Goal: Transaction & Acquisition: Purchase product/service

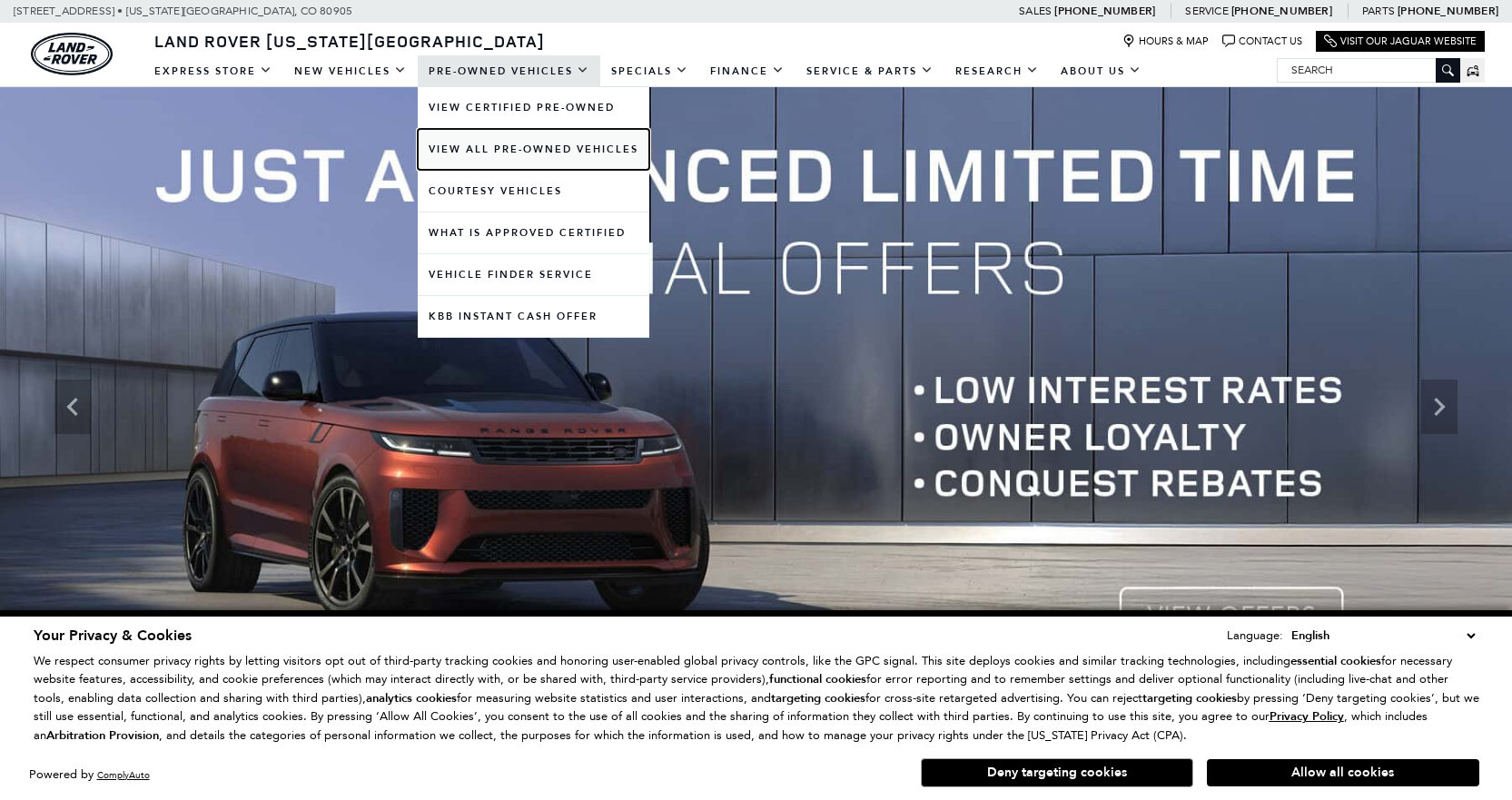
click at [518, 144] on link "View All Pre-Owned Vehicles" at bounding box center [533, 149] width 232 height 41
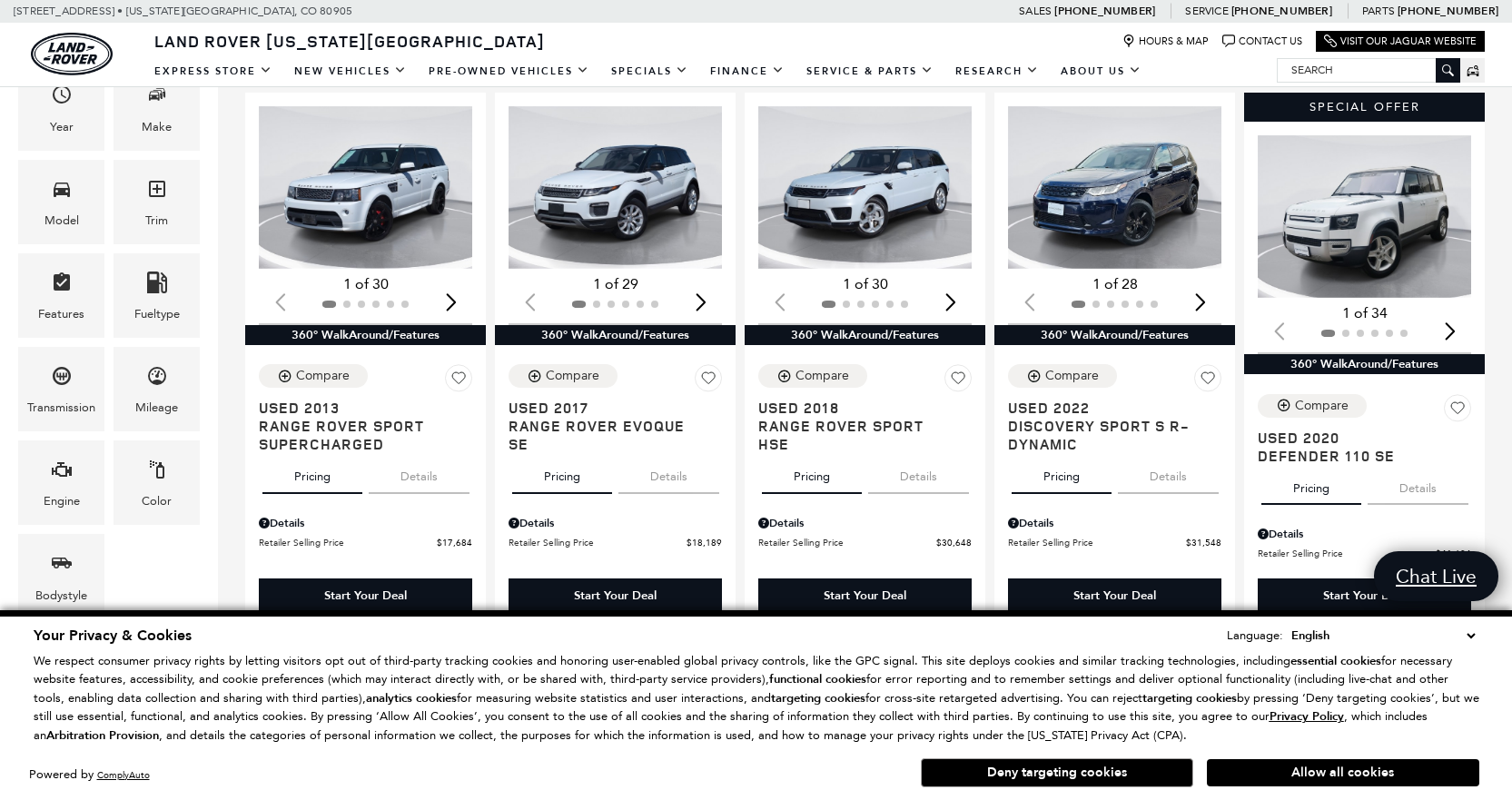
scroll to position [363, 0]
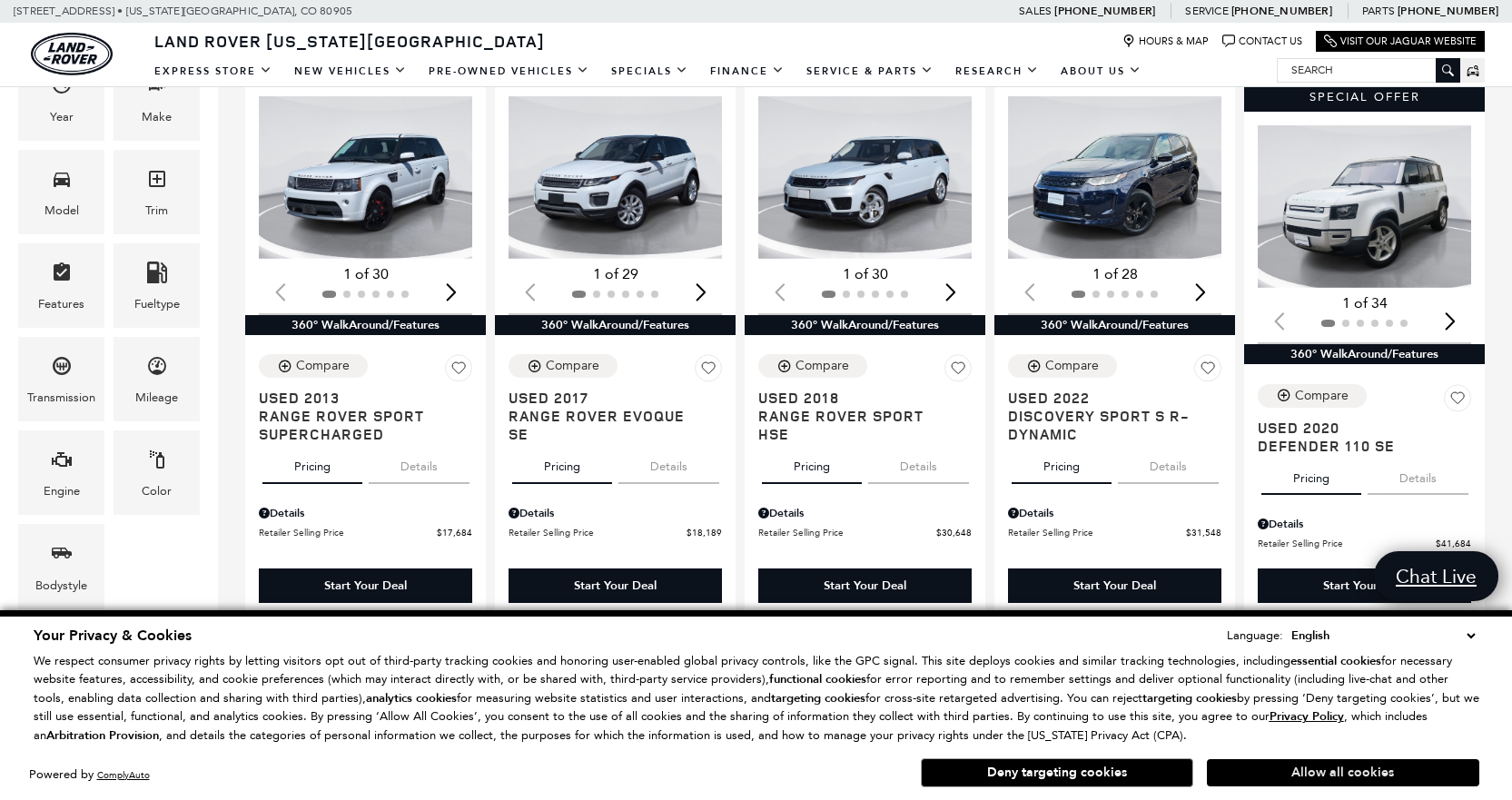
click at [1347, 775] on button "Allow all cookies" at bounding box center [1343, 773] width 272 height 27
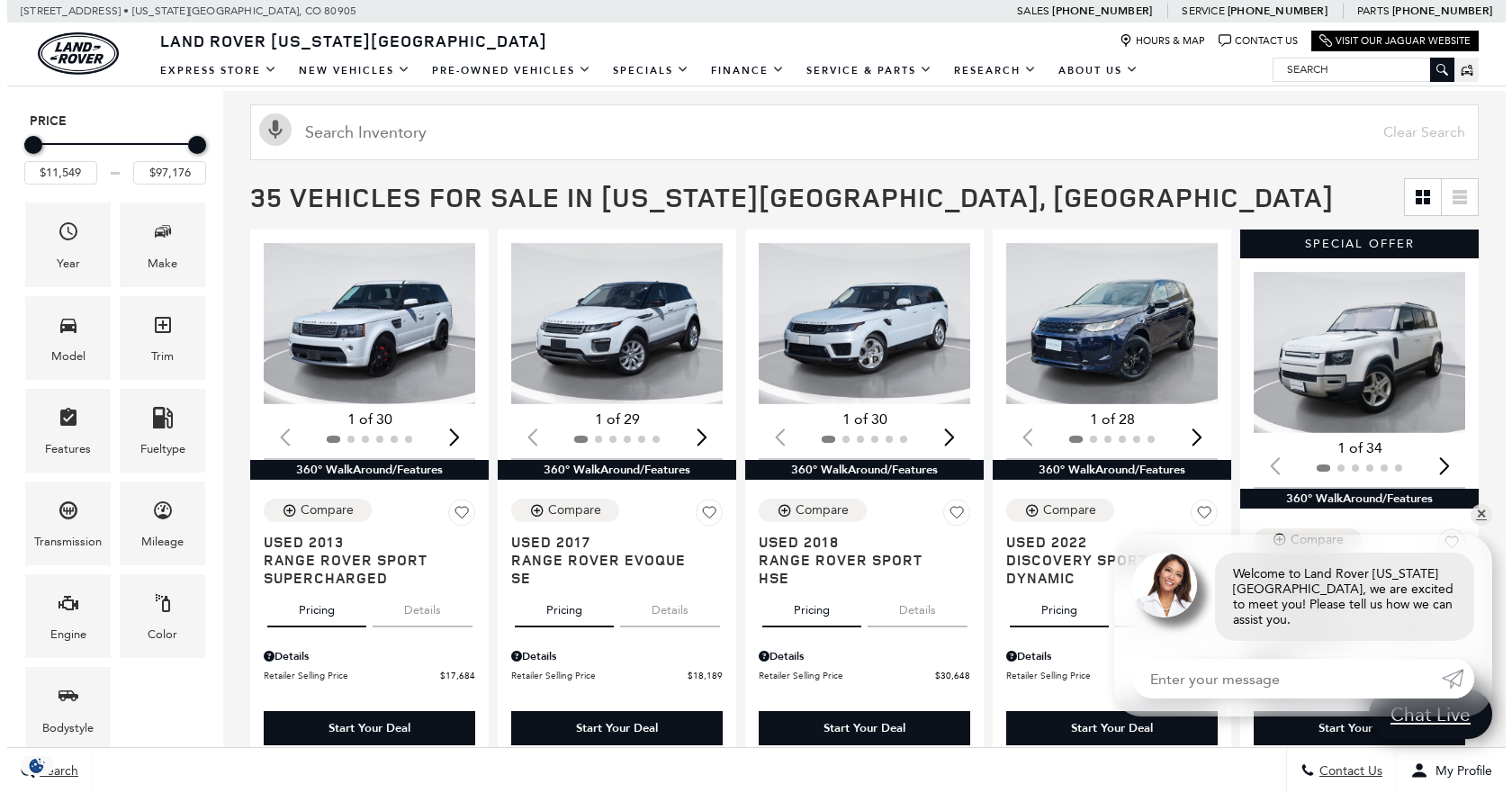
scroll to position [90, 0]
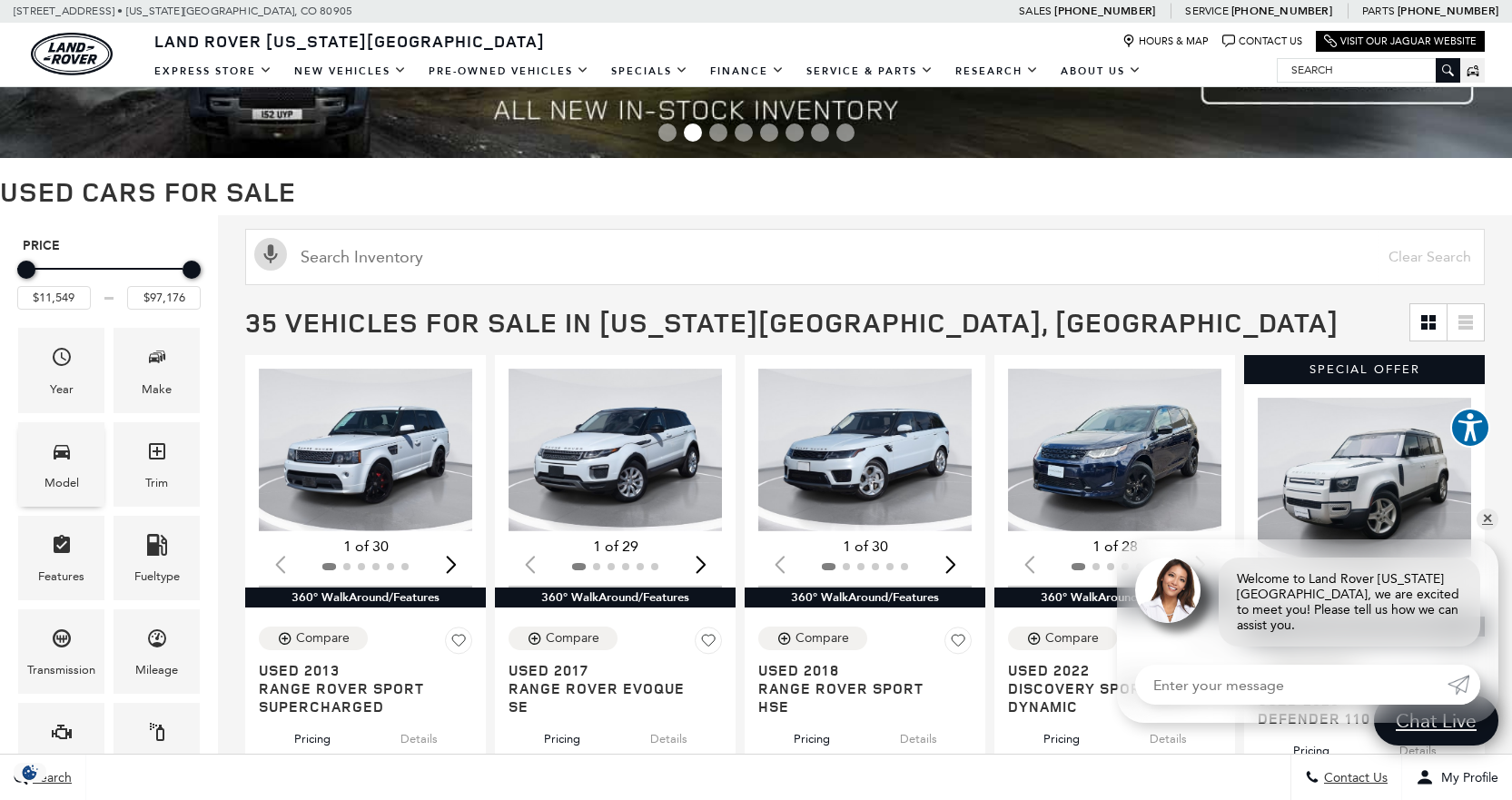
click at [62, 463] on span "Model" at bounding box center [62, 454] width 22 height 37
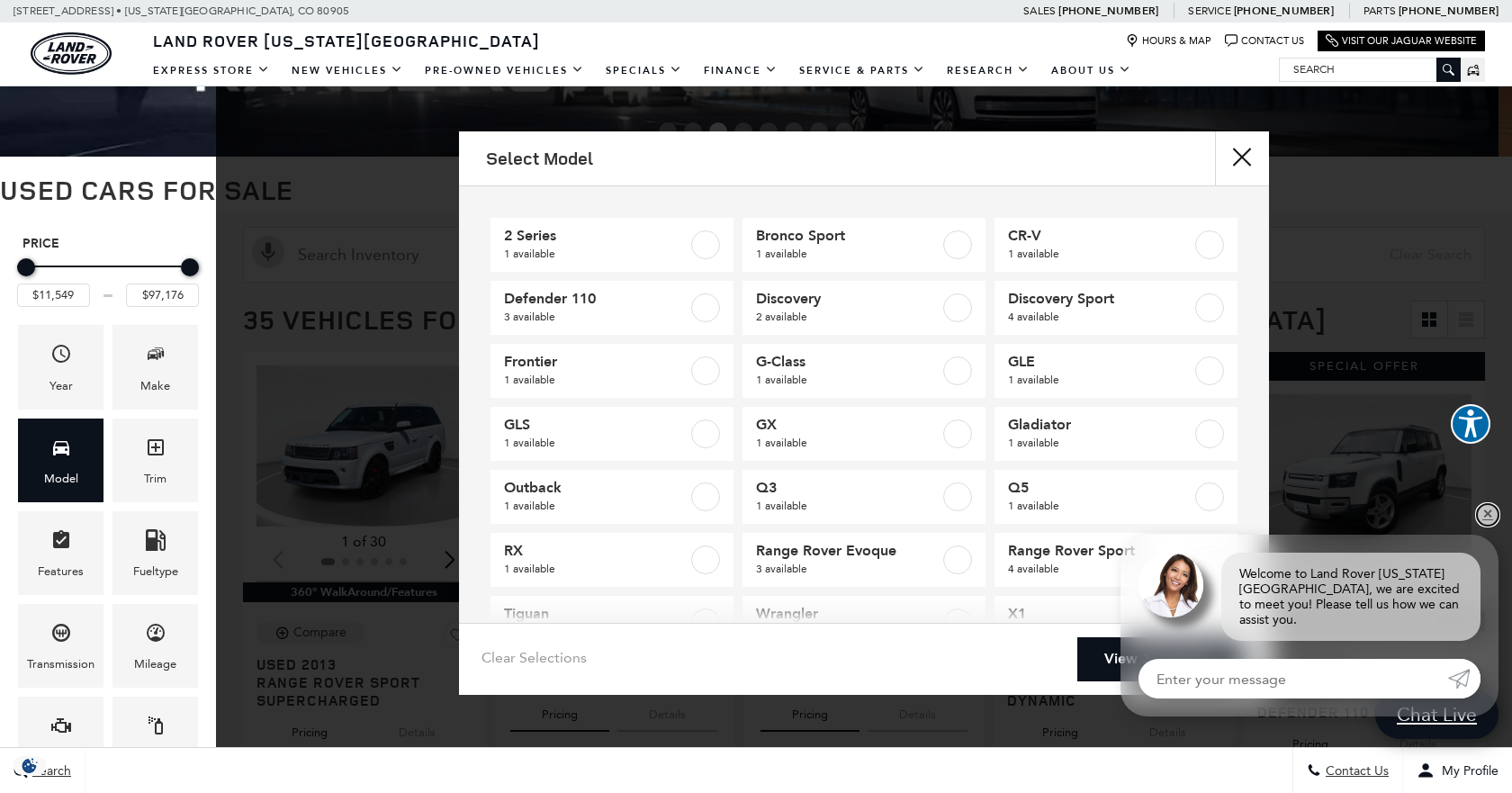
click at [1494, 526] on link "✕" at bounding box center [1488, 515] width 22 height 22
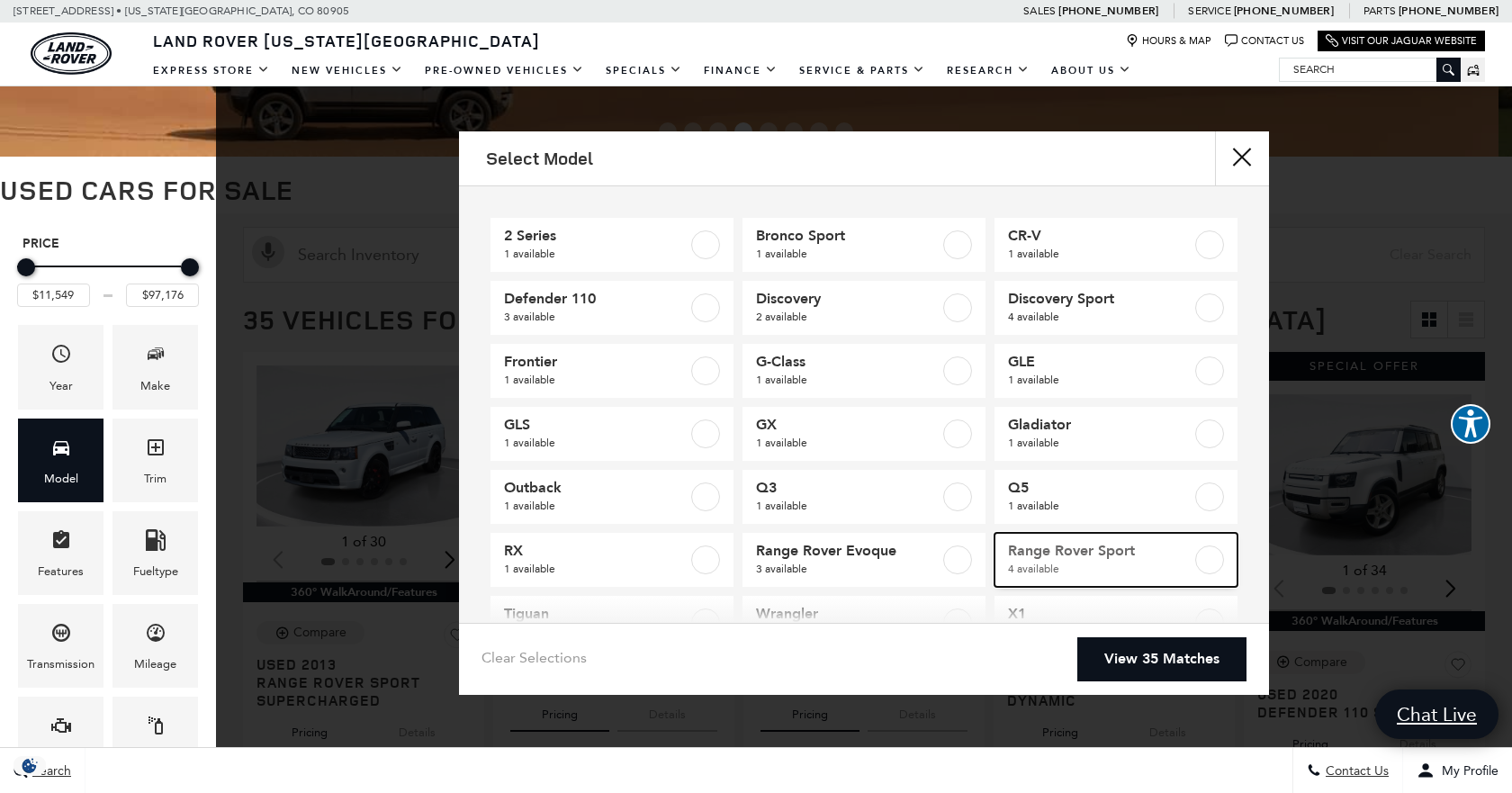
click at [1195, 557] on label at bounding box center [1210, 560] width 29 height 29
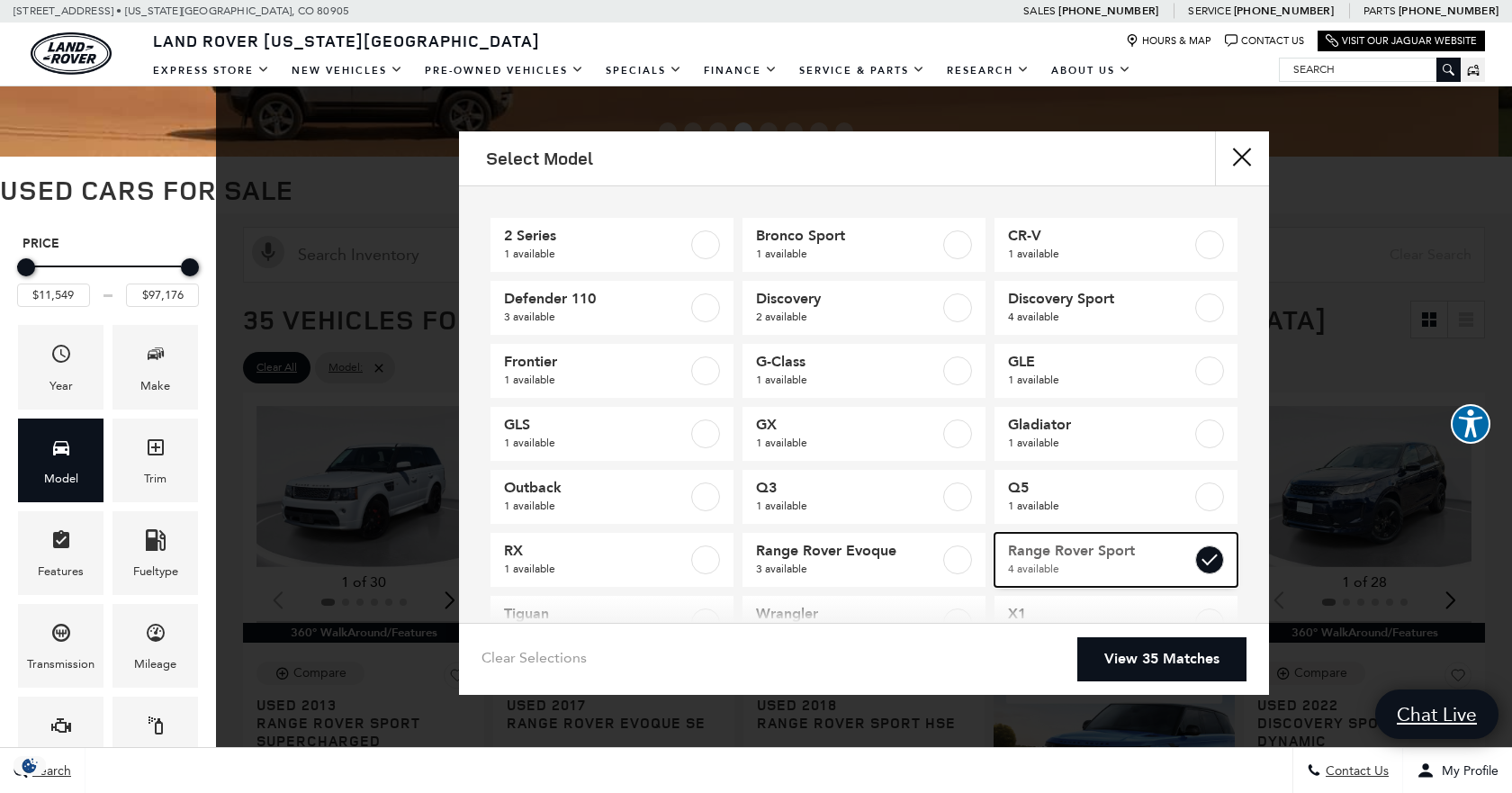
type input "$17,684"
checkbox input "true"
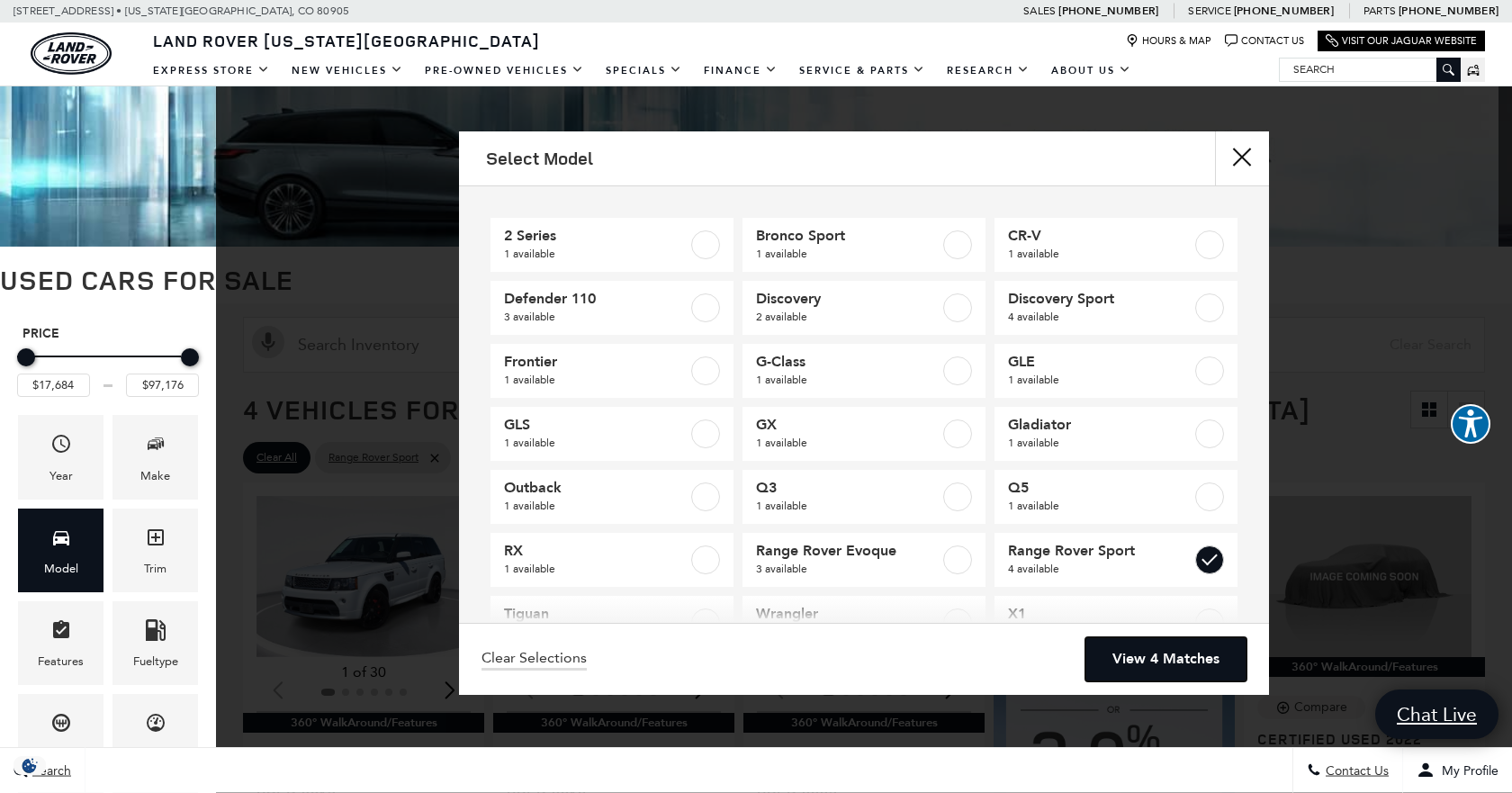
drag, startPoint x: 1185, startPoint y: 661, endPoint x: 1202, endPoint y: 642, distance: 25.5
click at [1185, 660] on link "View 4 Matches" at bounding box center [1166, 659] width 161 height 44
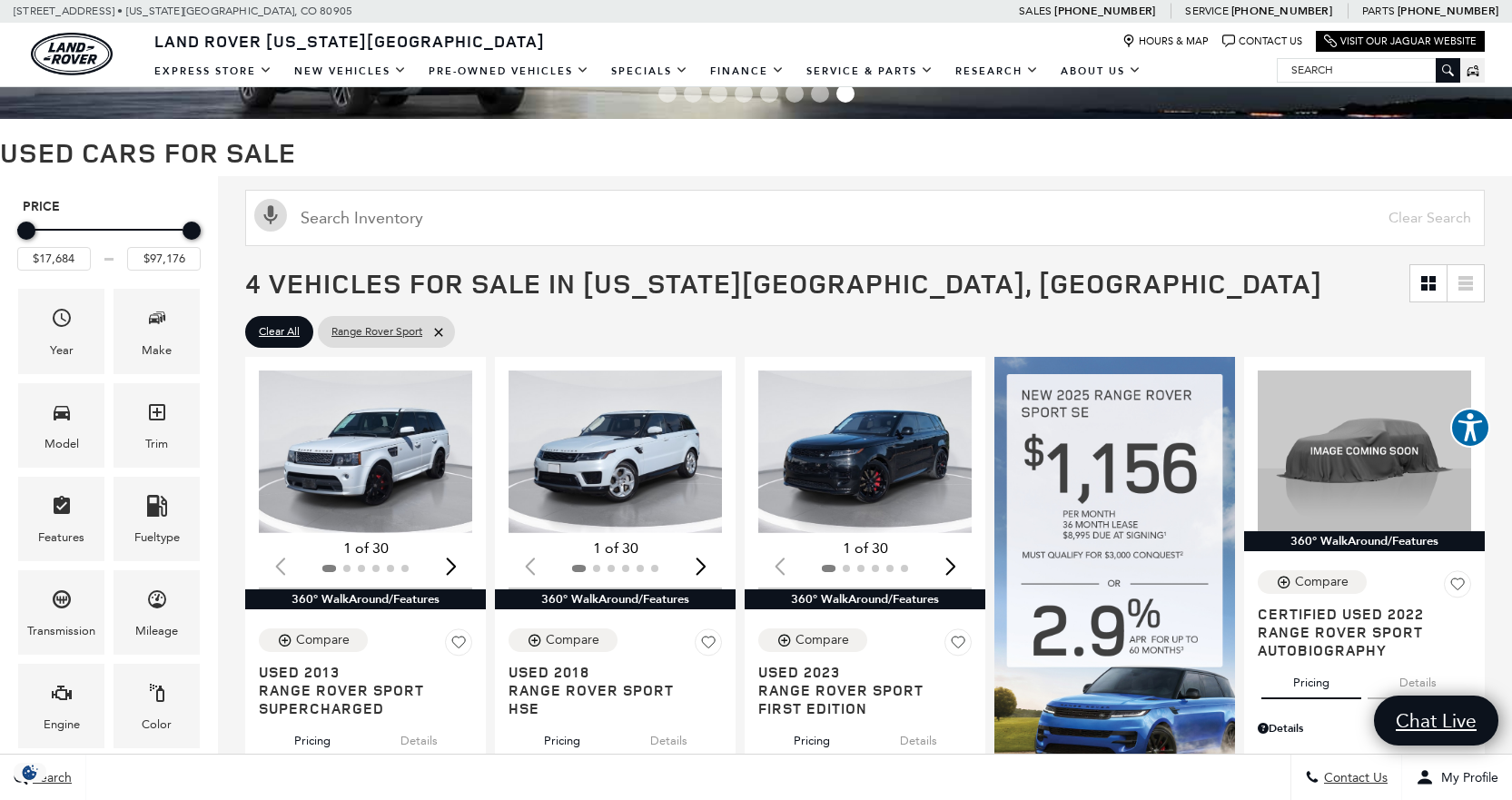
scroll to position [363, 0]
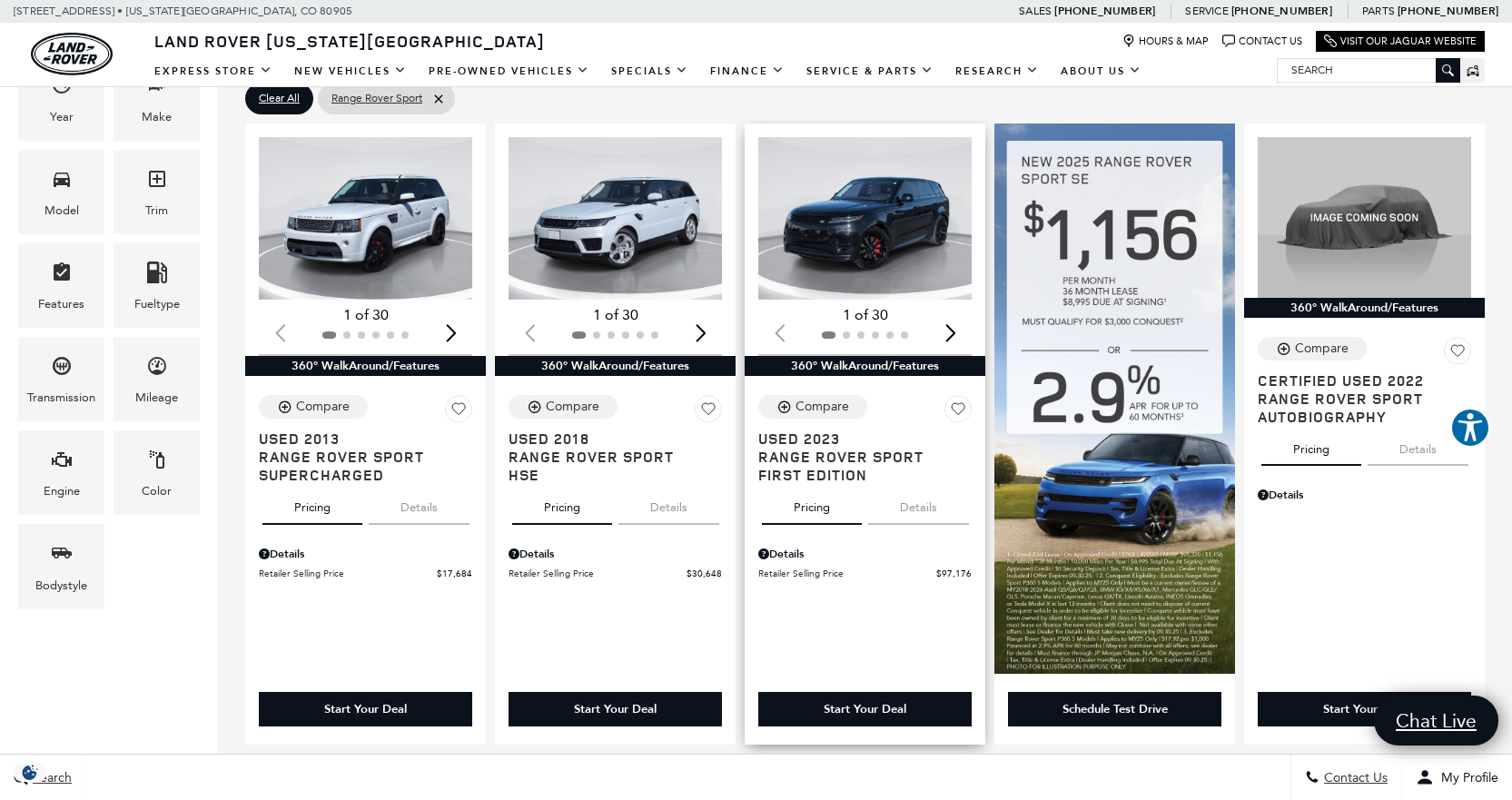
click at [955, 327] on div "Next slide" at bounding box center [950, 333] width 25 height 40
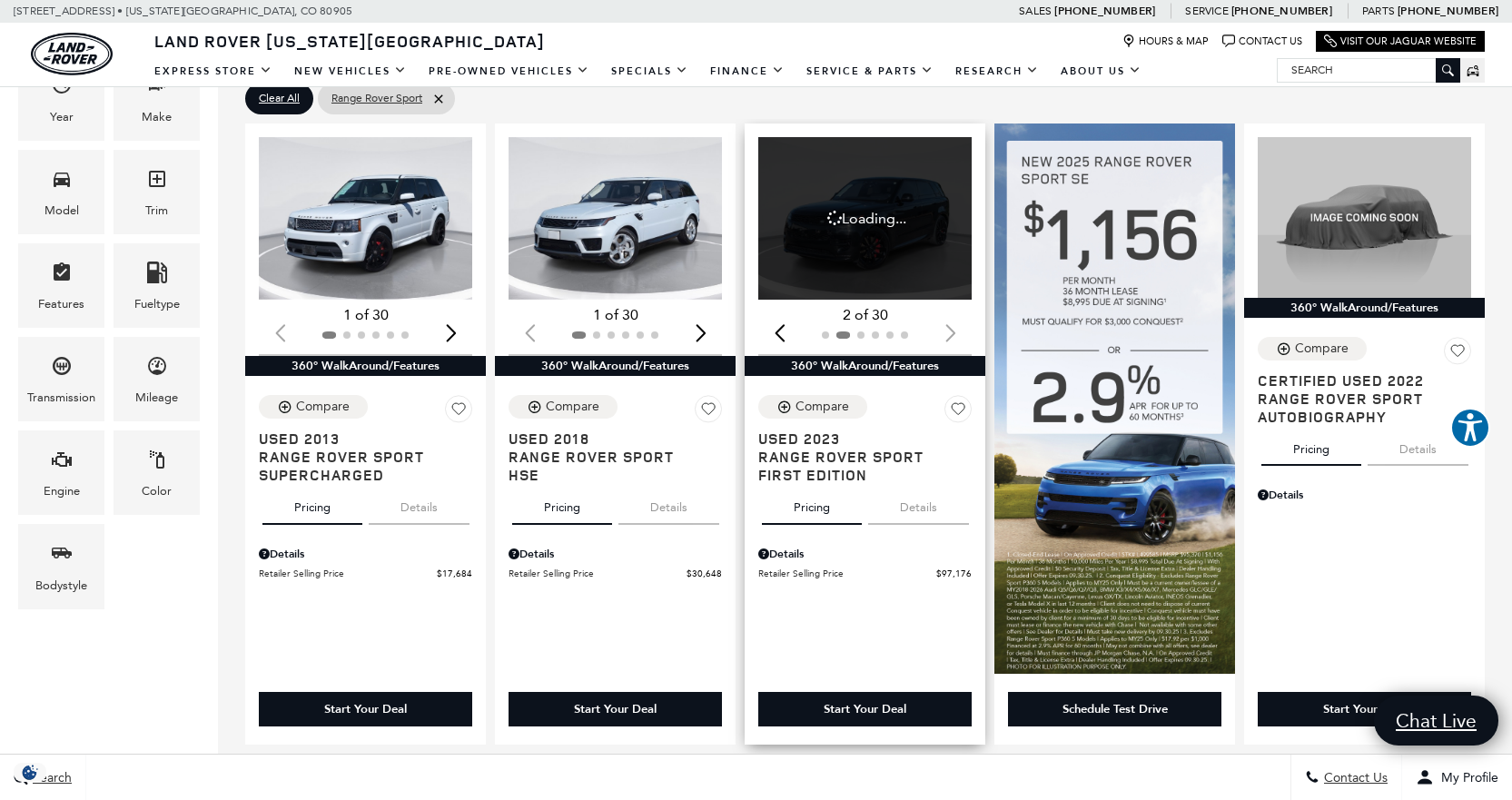
click at [955, 327] on div at bounding box center [865, 335] width 213 height 20
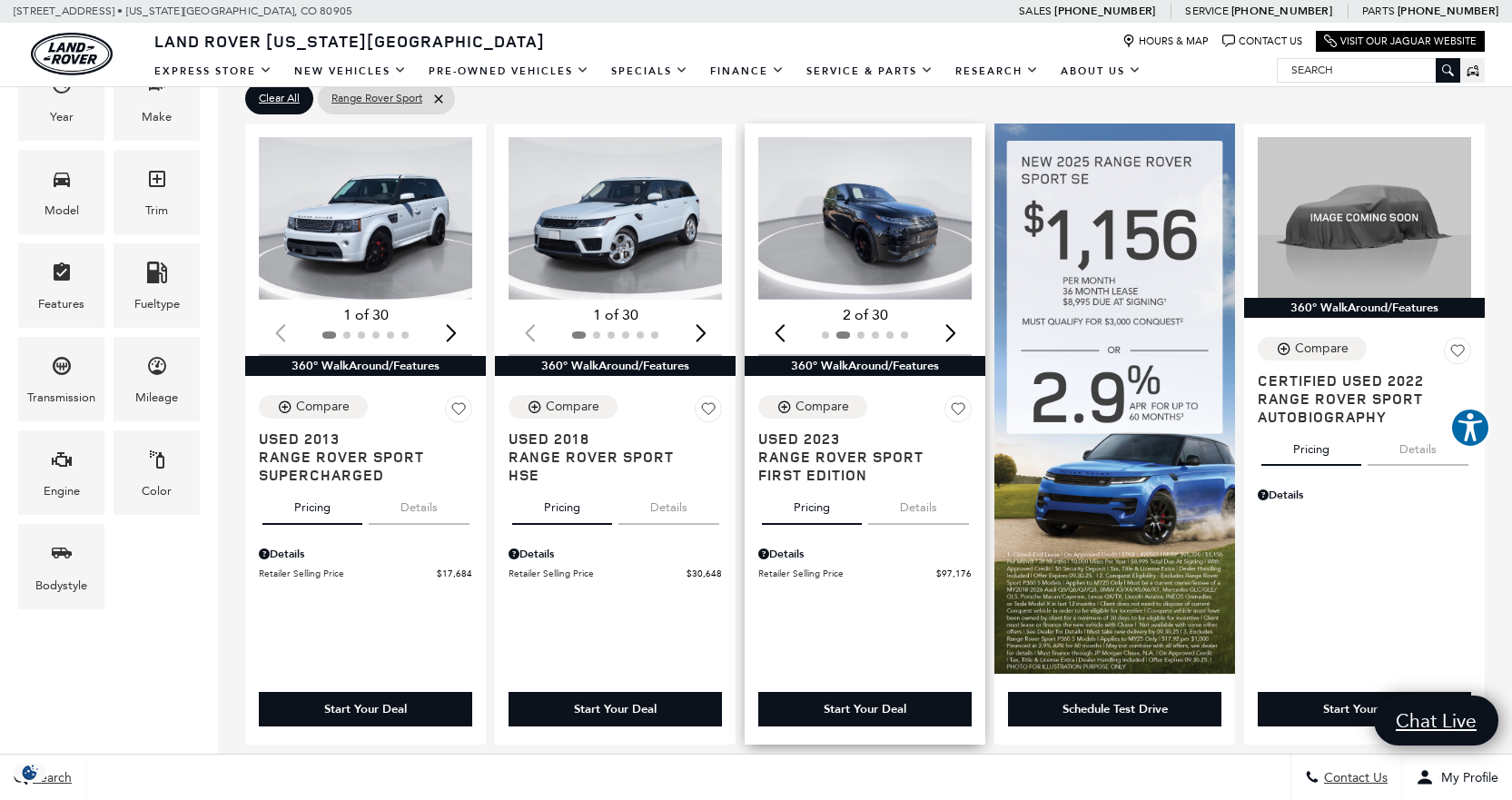
click at [962, 331] on div "Next slide" at bounding box center [950, 333] width 25 height 40
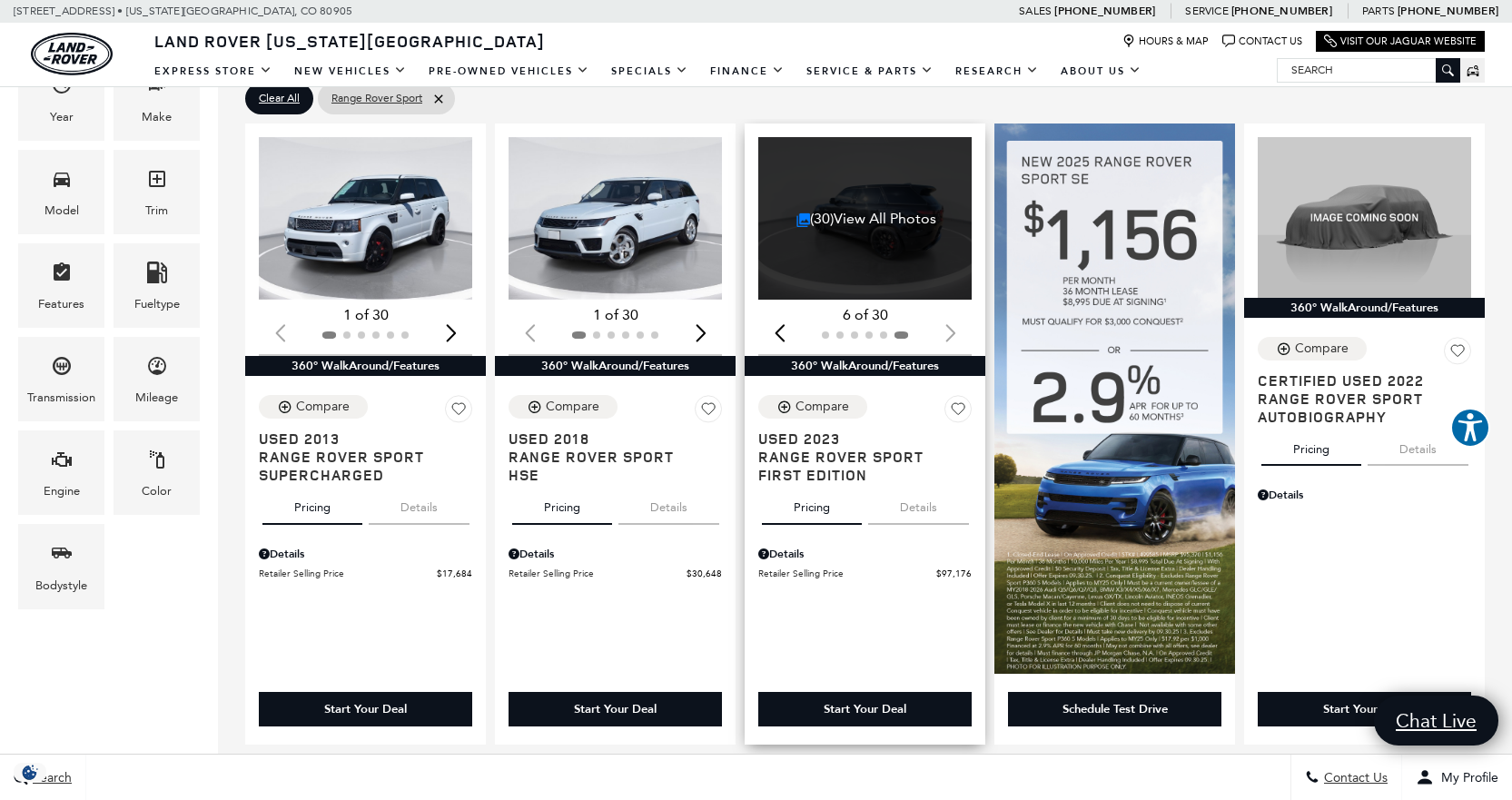
click at [962, 331] on div at bounding box center [865, 335] width 213 height 20
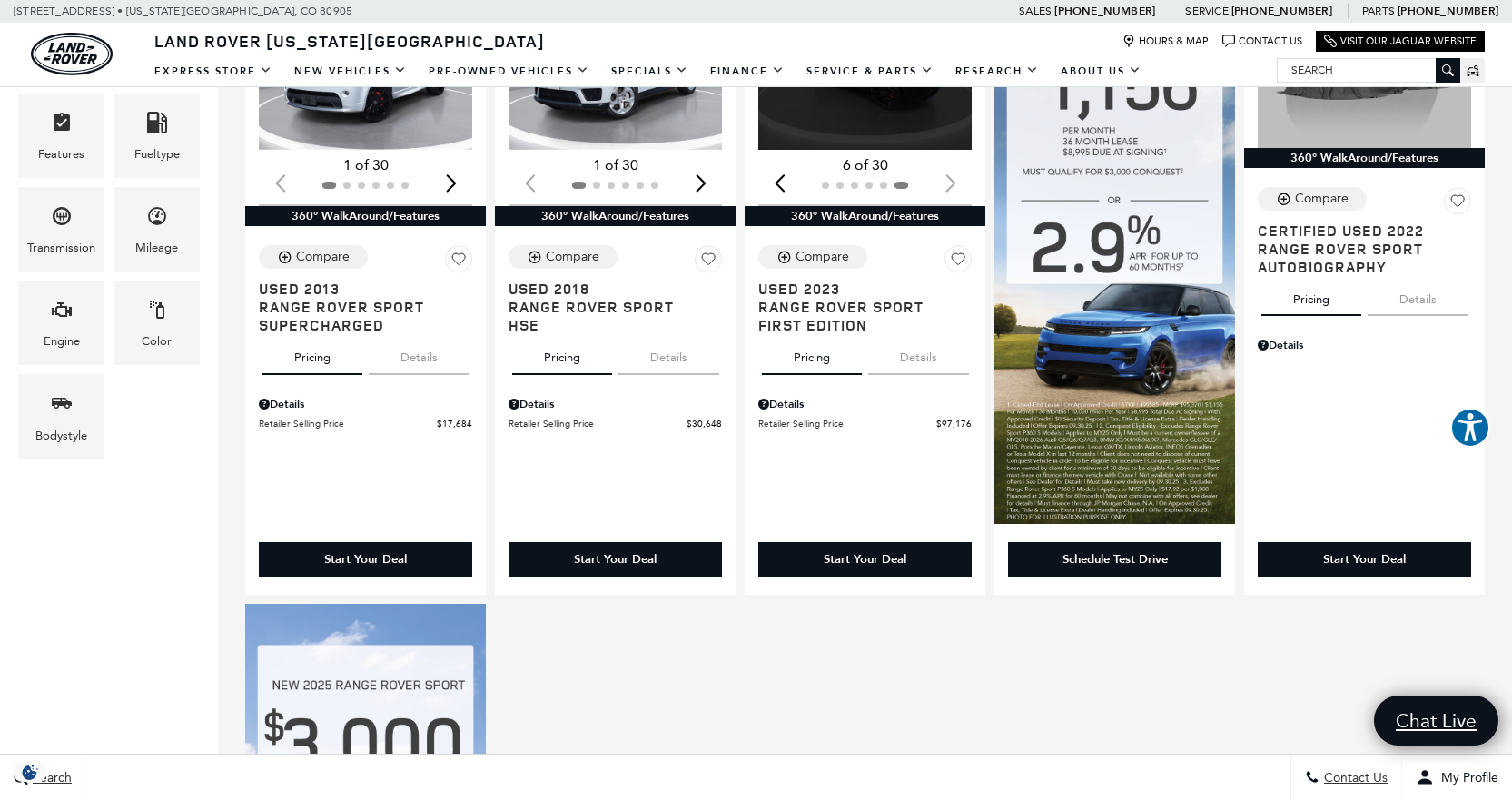
scroll to position [182, 0]
